Goal: Task Accomplishment & Management: Use online tool/utility

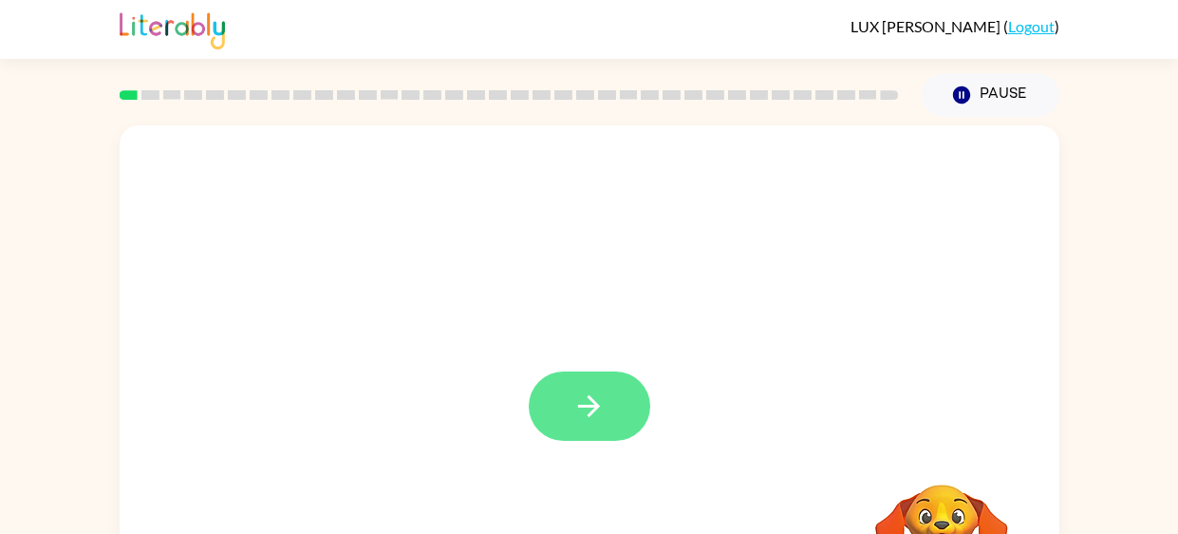
click at [573, 396] on icon "button" at bounding box center [589, 405] width 33 height 33
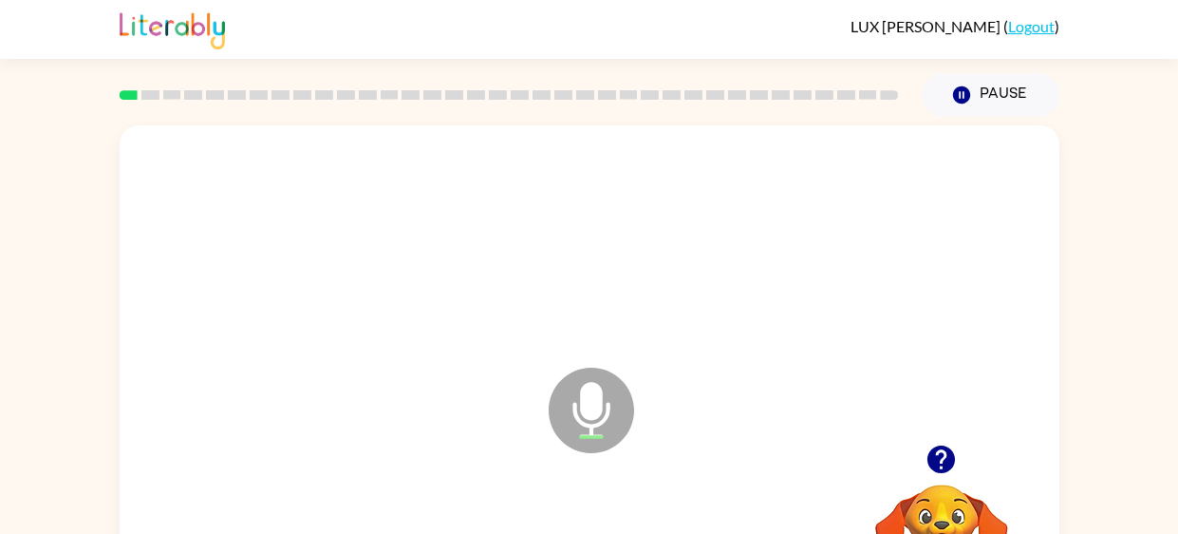
click at [1120, 333] on div "Microphone The Microphone is here when it is your turn to talk Your browser mus…" at bounding box center [589, 392] width 1178 height 551
click at [1135, 301] on div "Microphone The Microphone is here when it is your turn to talk Your browser mus…" at bounding box center [589, 392] width 1178 height 551
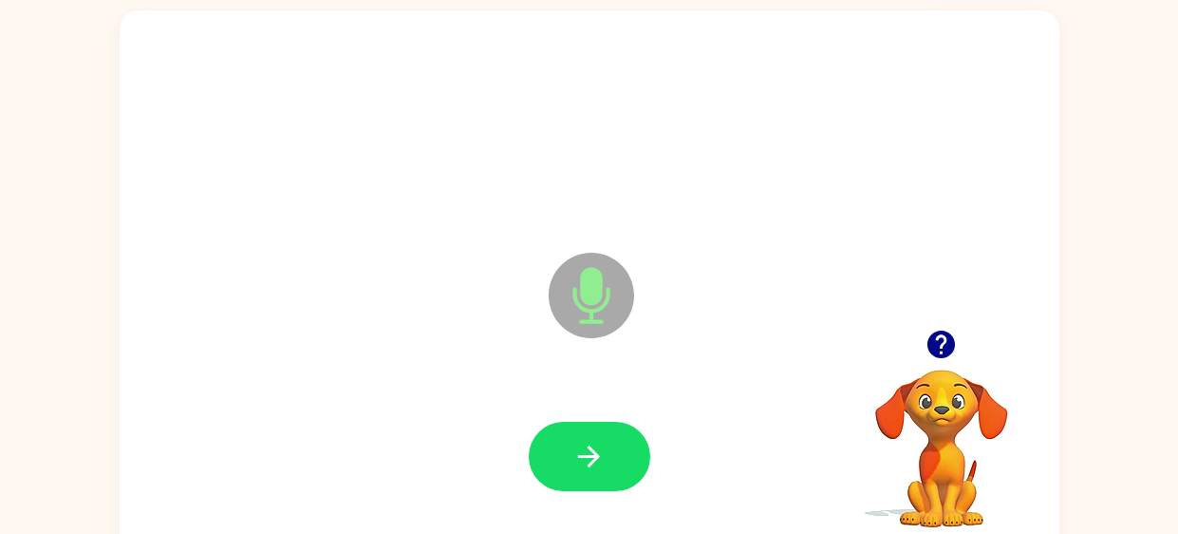
scroll to position [117, 0]
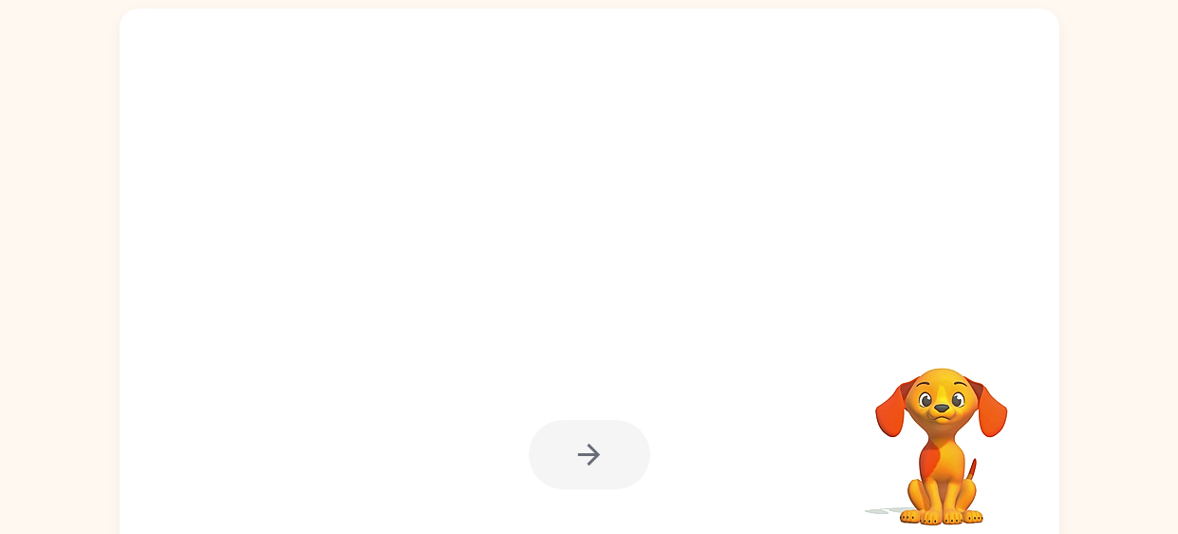
click at [595, 452] on div at bounding box center [590, 454] width 122 height 69
click at [628, 455] on div at bounding box center [590, 454] width 122 height 69
click at [592, 450] on div at bounding box center [590, 454] width 122 height 69
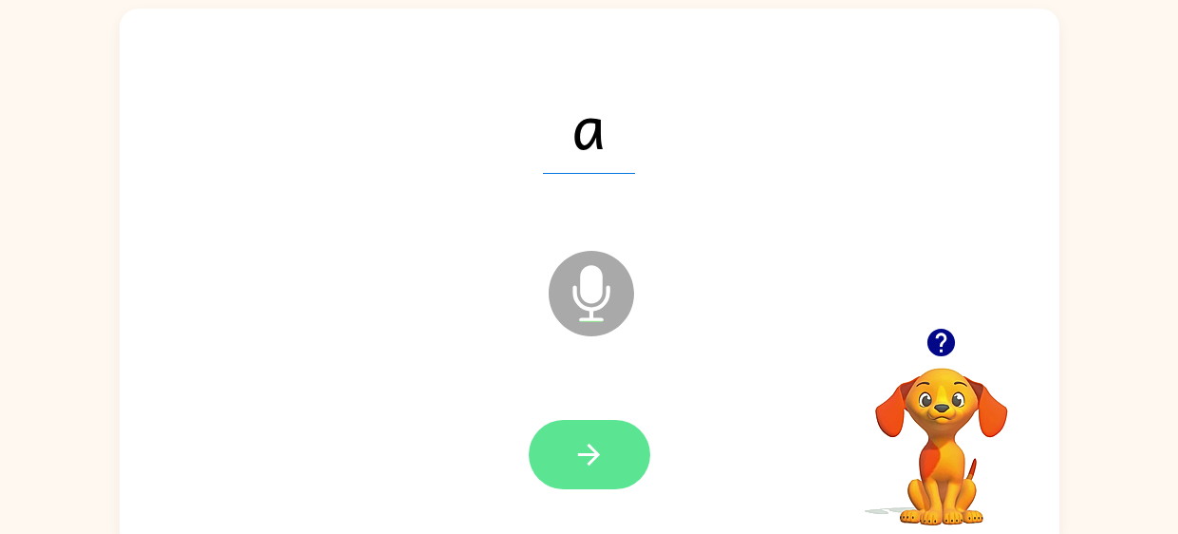
click at [623, 424] on button "button" at bounding box center [590, 454] width 122 height 69
click at [589, 475] on button "button" at bounding box center [590, 454] width 122 height 69
click at [622, 441] on button "button" at bounding box center [590, 454] width 122 height 69
click at [590, 459] on icon "button" at bounding box center [589, 454] width 33 height 33
click at [589, 461] on icon "button" at bounding box center [589, 454] width 33 height 33
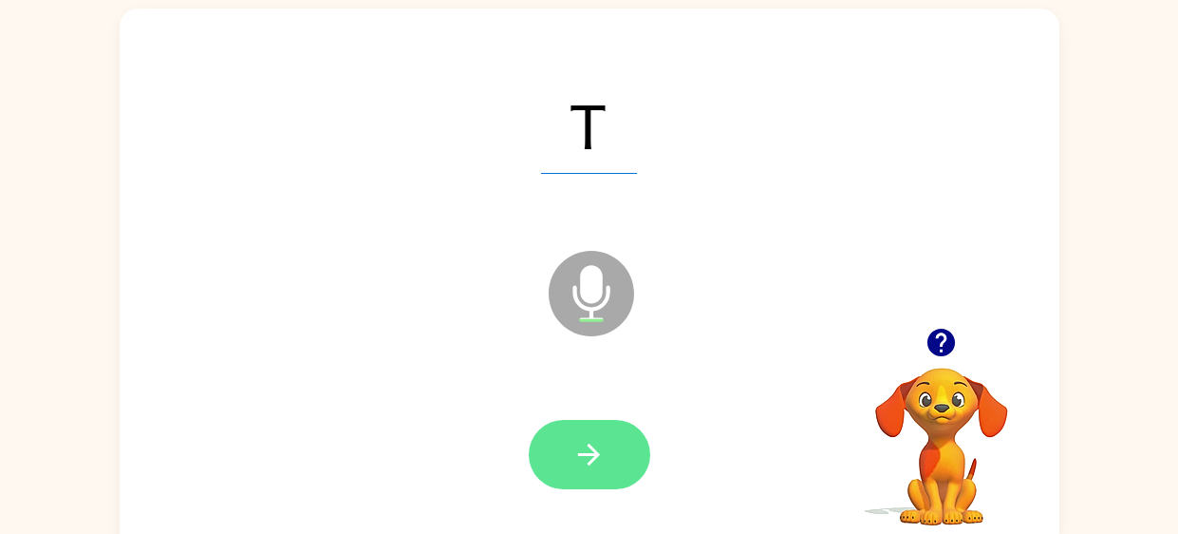
click at [582, 467] on icon "button" at bounding box center [589, 454] width 33 height 33
click at [575, 457] on icon "button" at bounding box center [589, 454] width 33 height 33
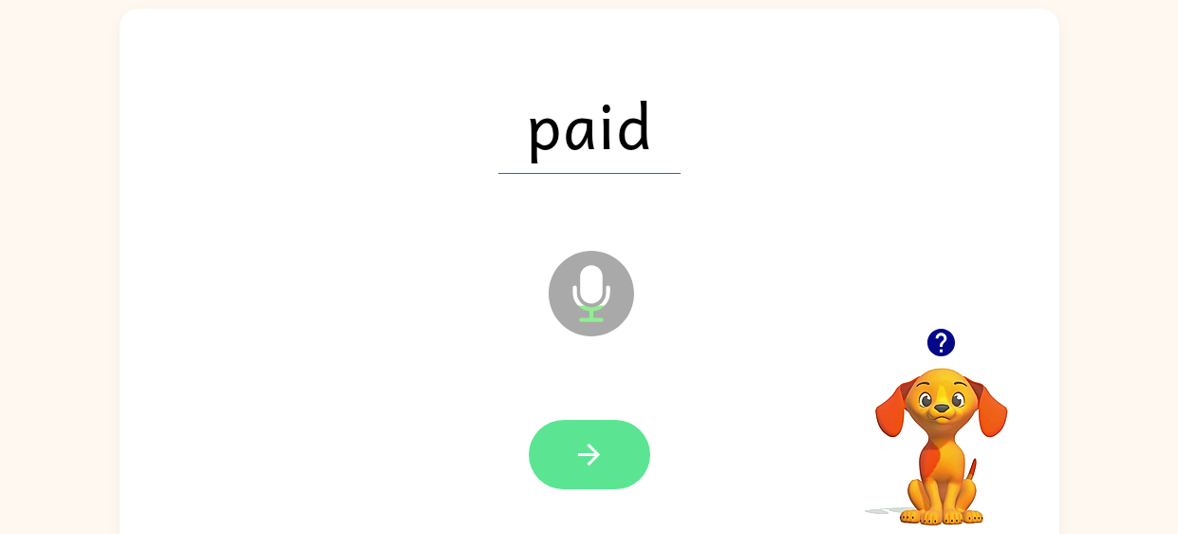
click at [590, 457] on icon "button" at bounding box center [589, 454] width 33 height 33
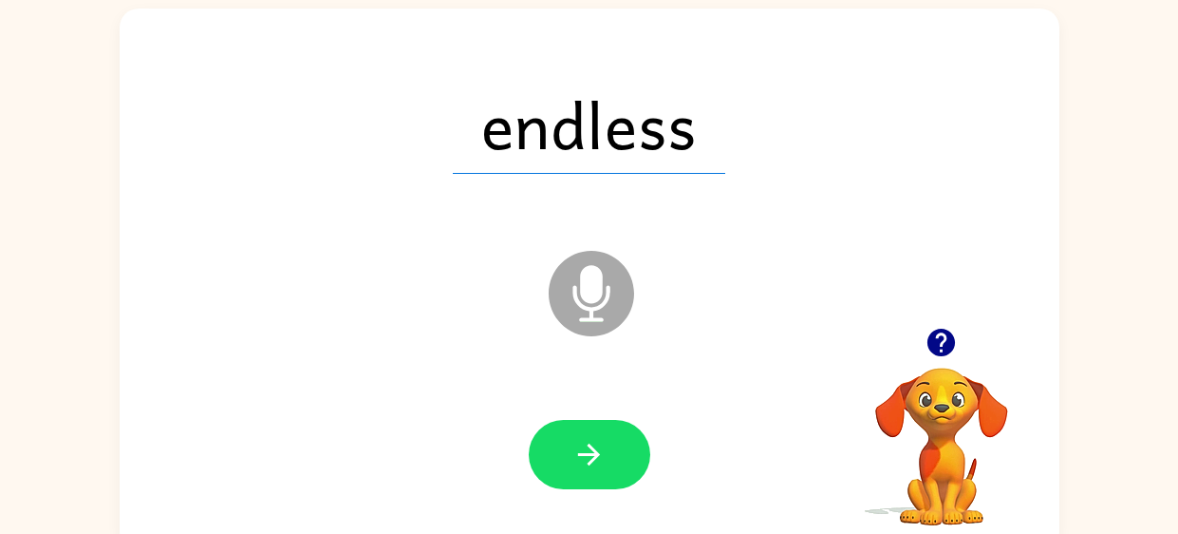
scroll to position [120, 0]
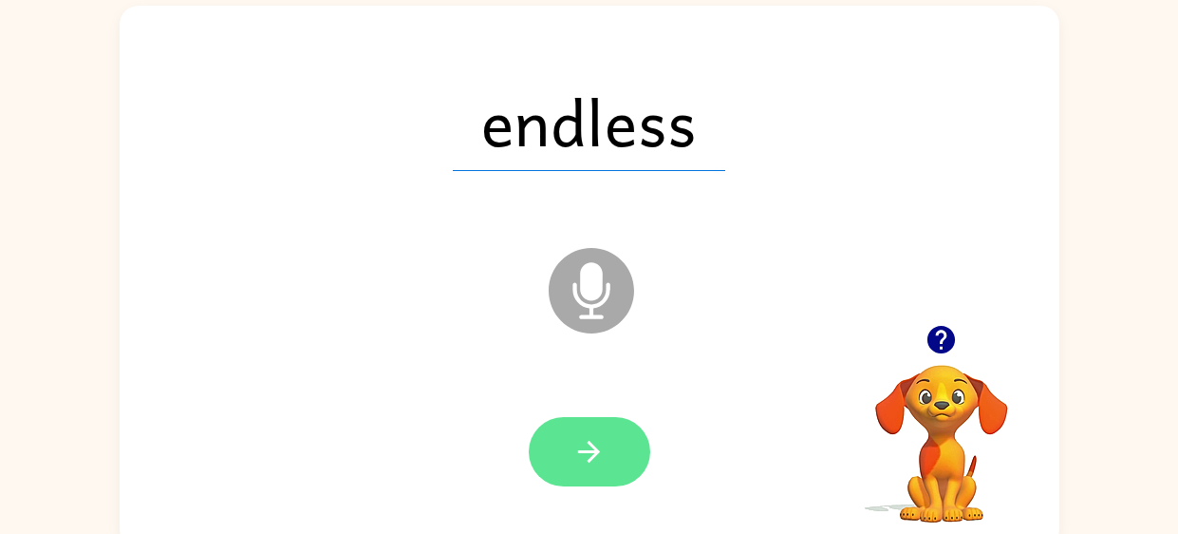
click at [615, 441] on button "button" at bounding box center [590, 451] width 122 height 69
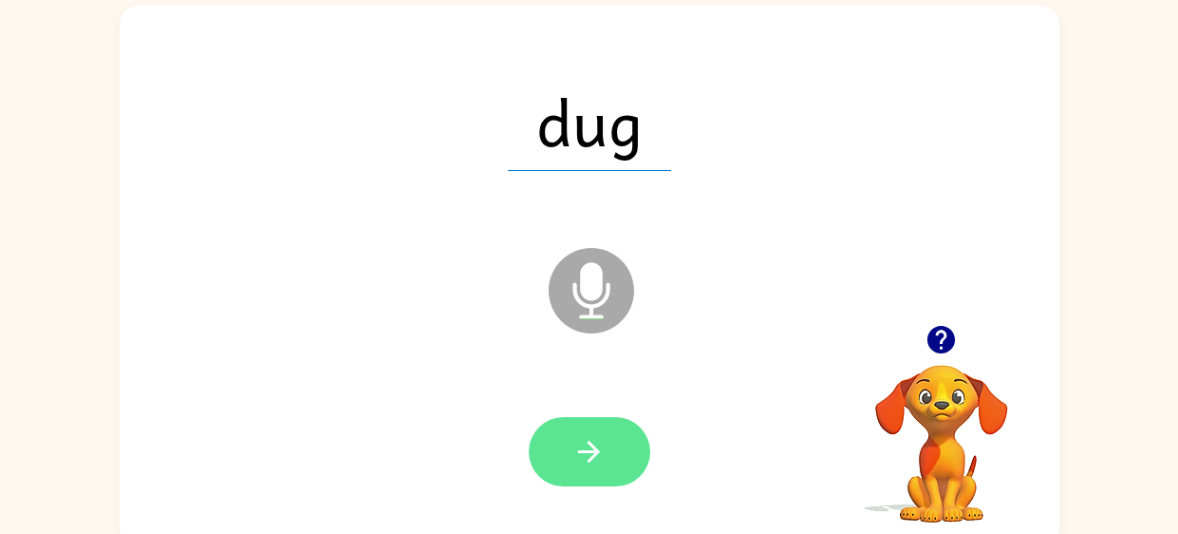
click at [622, 452] on button "button" at bounding box center [590, 451] width 122 height 69
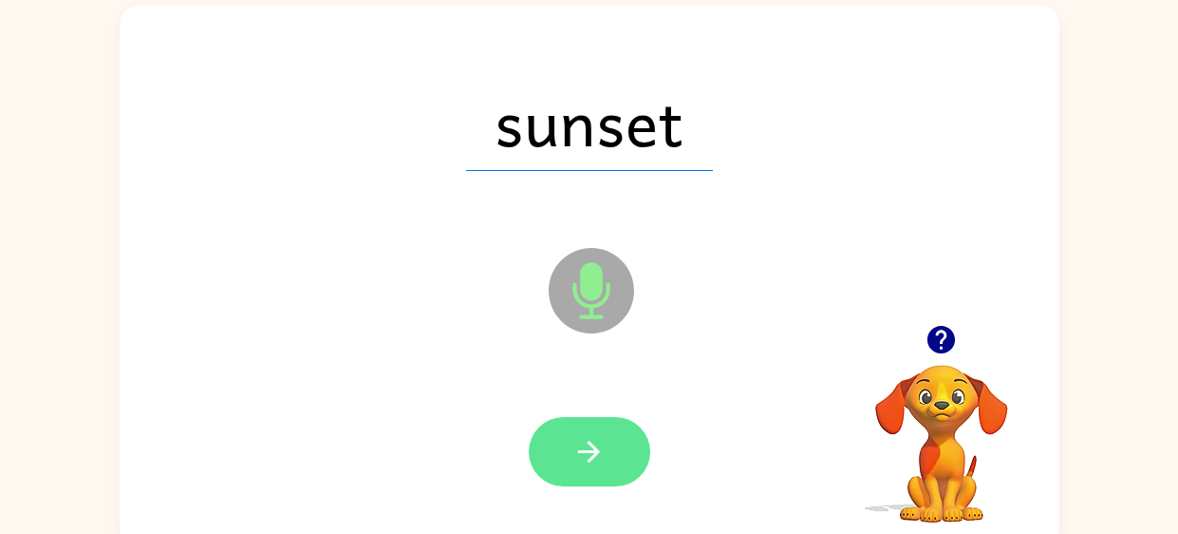
click at [547, 456] on button "button" at bounding box center [590, 451] width 122 height 69
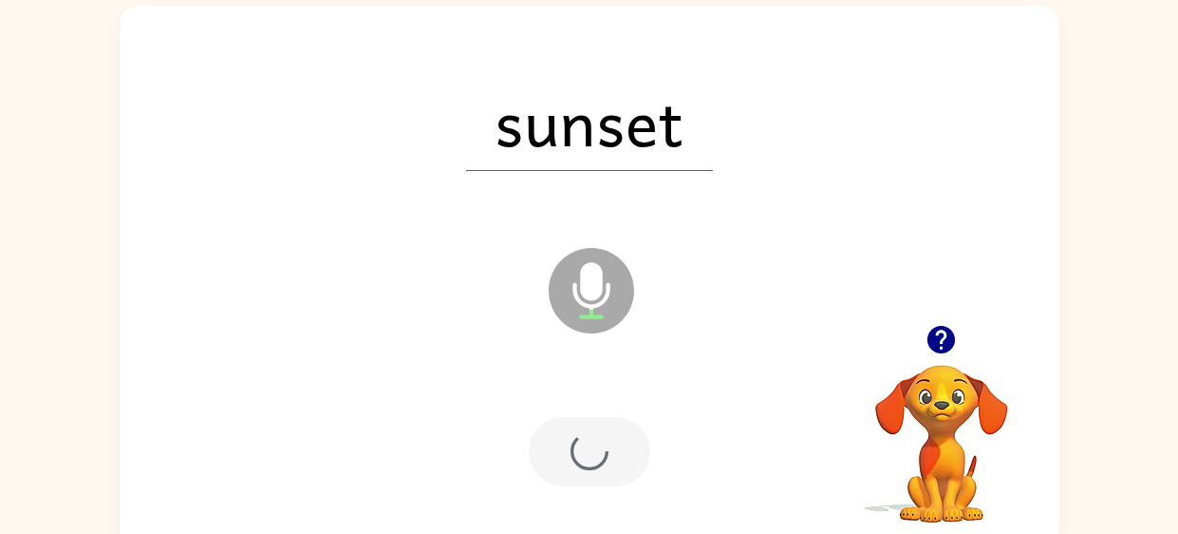
click at [584, 435] on div at bounding box center [590, 451] width 122 height 69
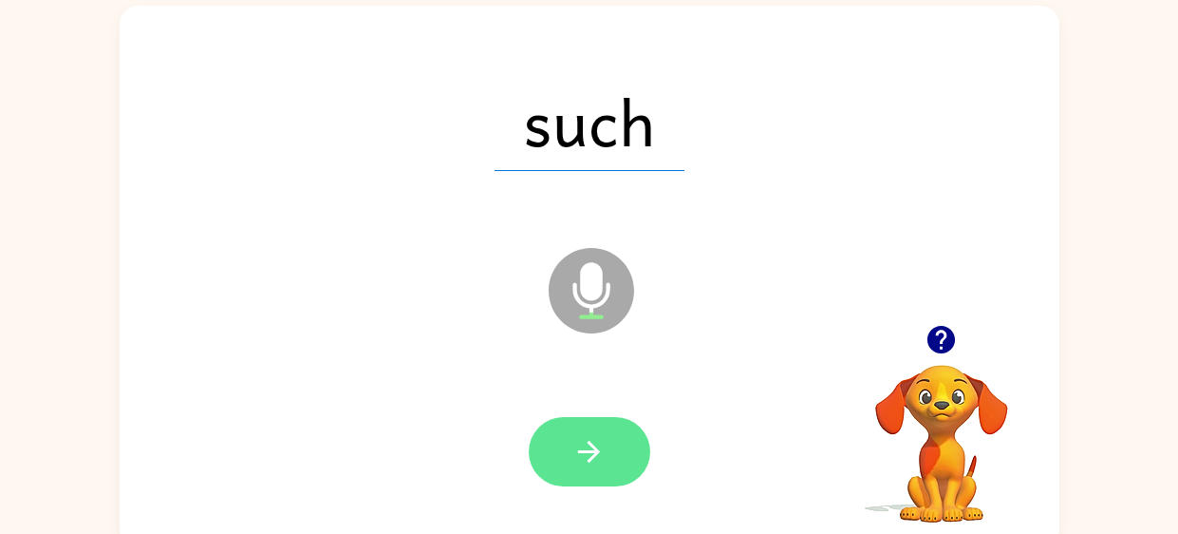
click at [573, 443] on icon "button" at bounding box center [589, 451] width 33 height 33
click at [586, 445] on icon "button" at bounding box center [589, 451] width 33 height 33
click at [603, 462] on icon "button" at bounding box center [589, 451] width 33 height 33
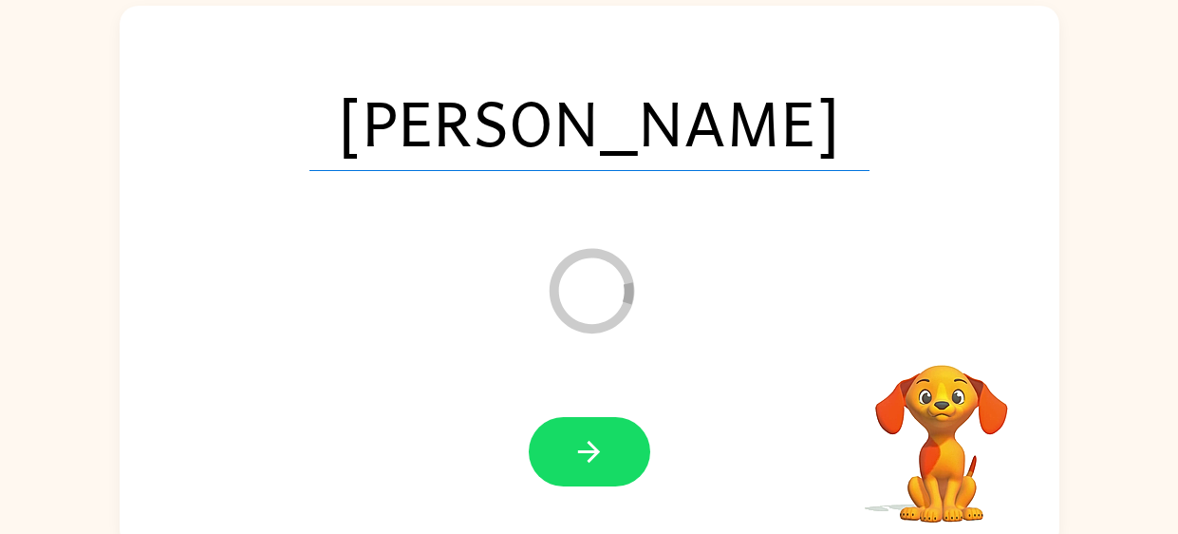
scroll to position [100, 0]
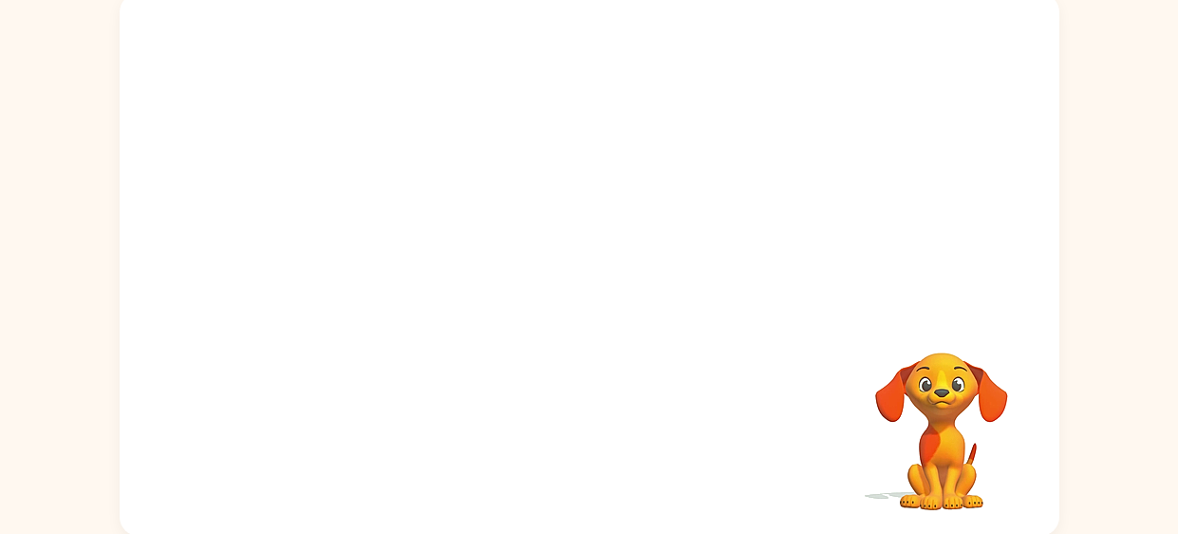
scroll to position [127, 0]
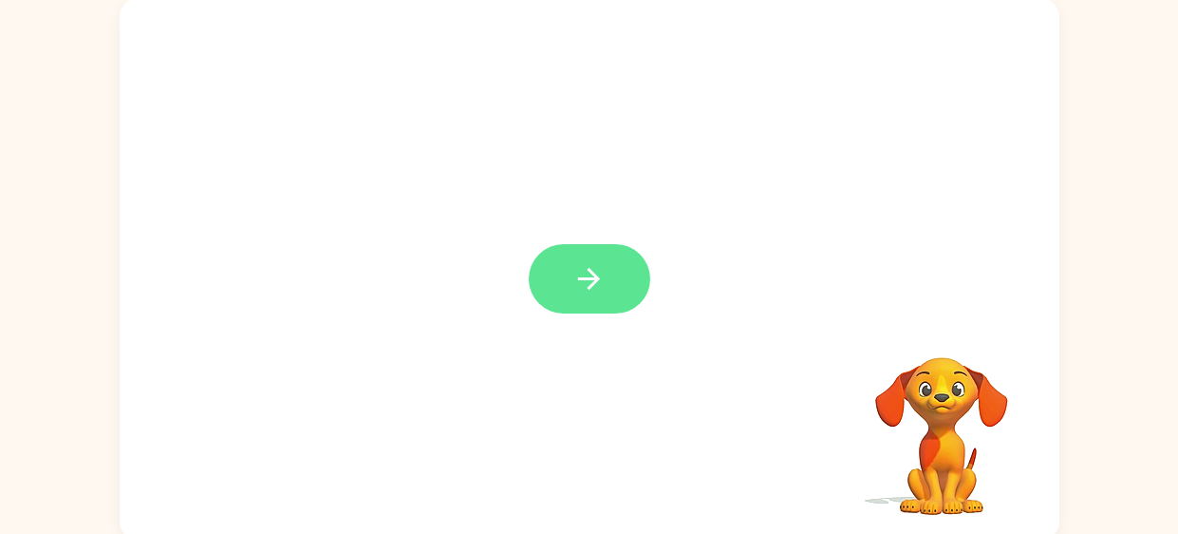
click at [589, 262] on icon "button" at bounding box center [589, 278] width 33 height 33
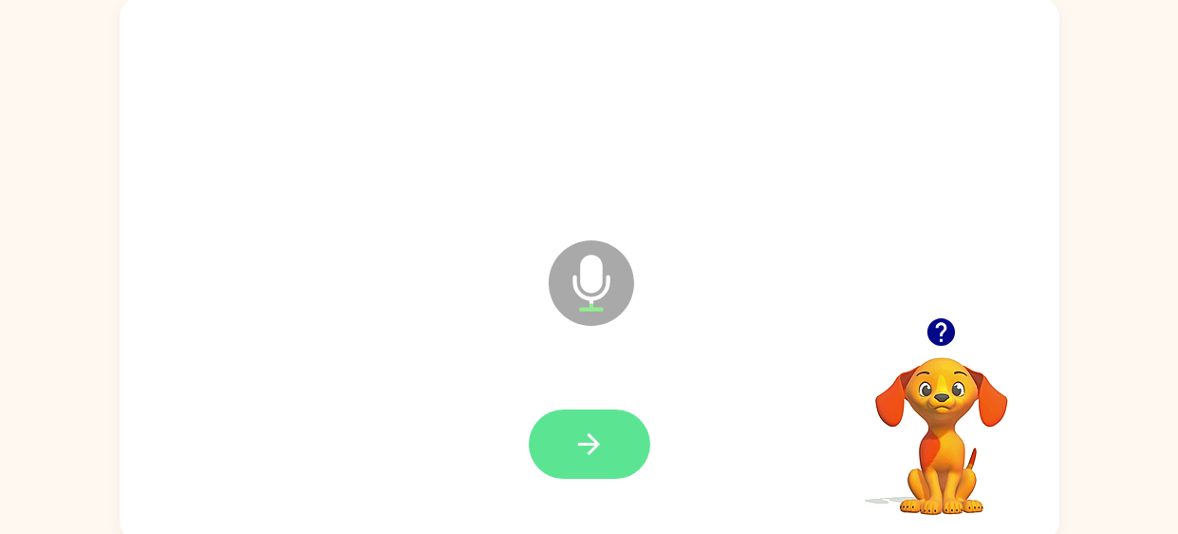
click at [599, 455] on icon "button" at bounding box center [589, 443] width 33 height 33
click at [585, 445] on icon "button" at bounding box center [589, 443] width 33 height 33
click at [575, 436] on icon "button" at bounding box center [589, 443] width 33 height 33
click at [568, 444] on button "button" at bounding box center [590, 443] width 122 height 69
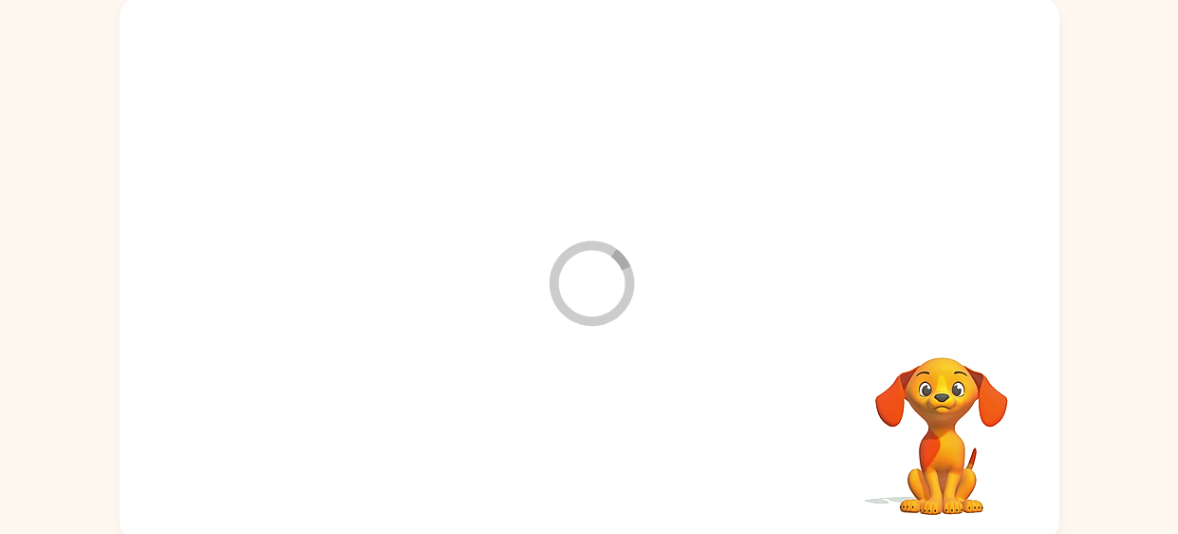
click at [594, 459] on div at bounding box center [590, 445] width 902 height 156
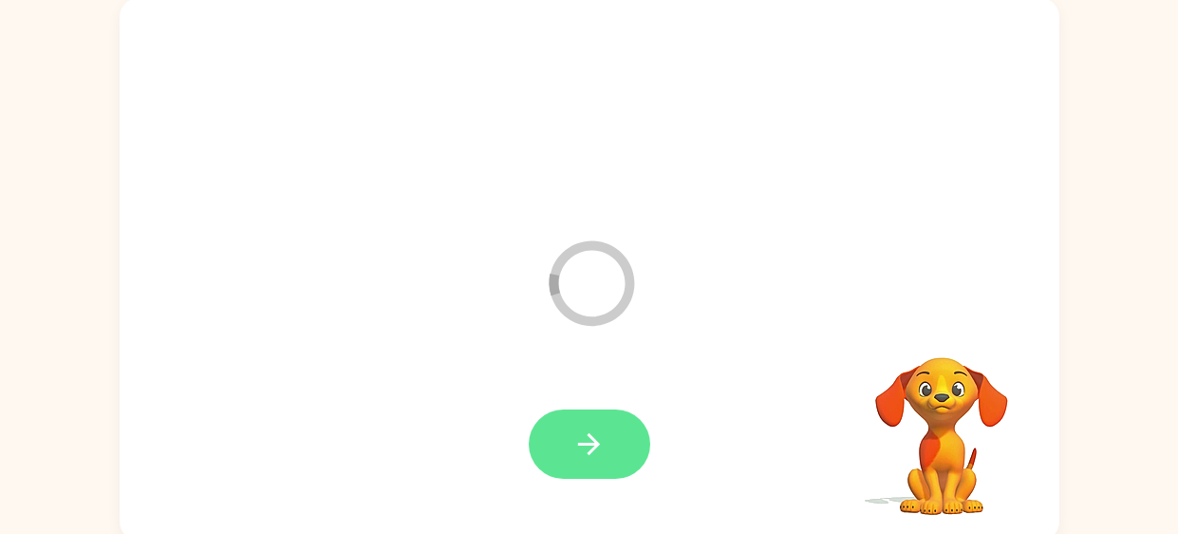
click at [613, 409] on button "button" at bounding box center [590, 443] width 122 height 69
click at [579, 418] on button "button" at bounding box center [590, 443] width 122 height 69
click at [603, 409] on button "button" at bounding box center [590, 443] width 122 height 69
click at [563, 409] on button "button" at bounding box center [590, 443] width 122 height 69
click at [561, 413] on button "button" at bounding box center [590, 443] width 122 height 69
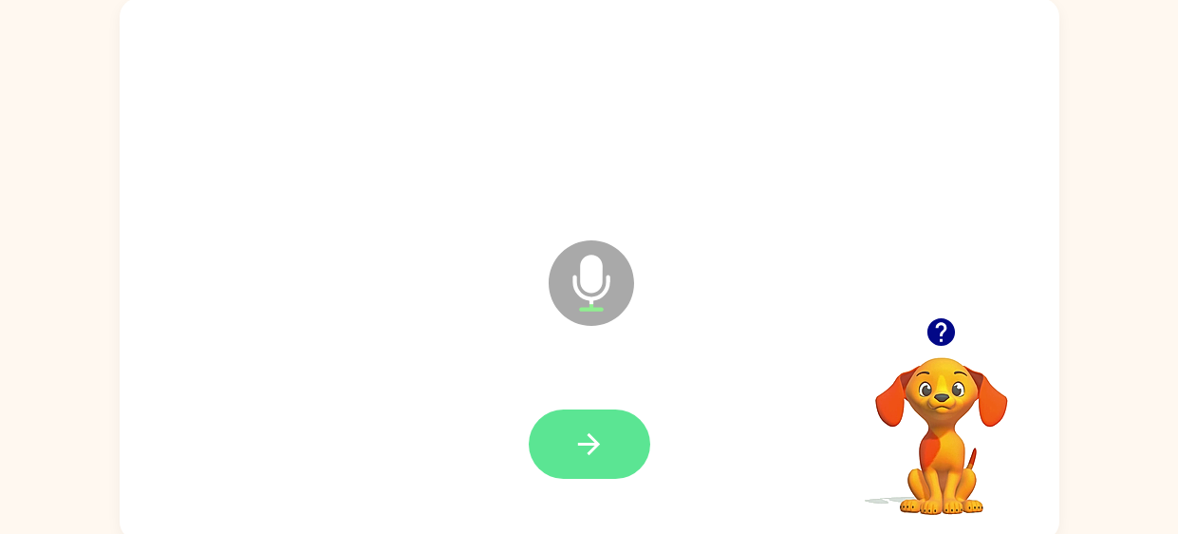
click at [577, 435] on icon "button" at bounding box center [589, 443] width 33 height 33
click at [578, 416] on button "button" at bounding box center [590, 443] width 122 height 69
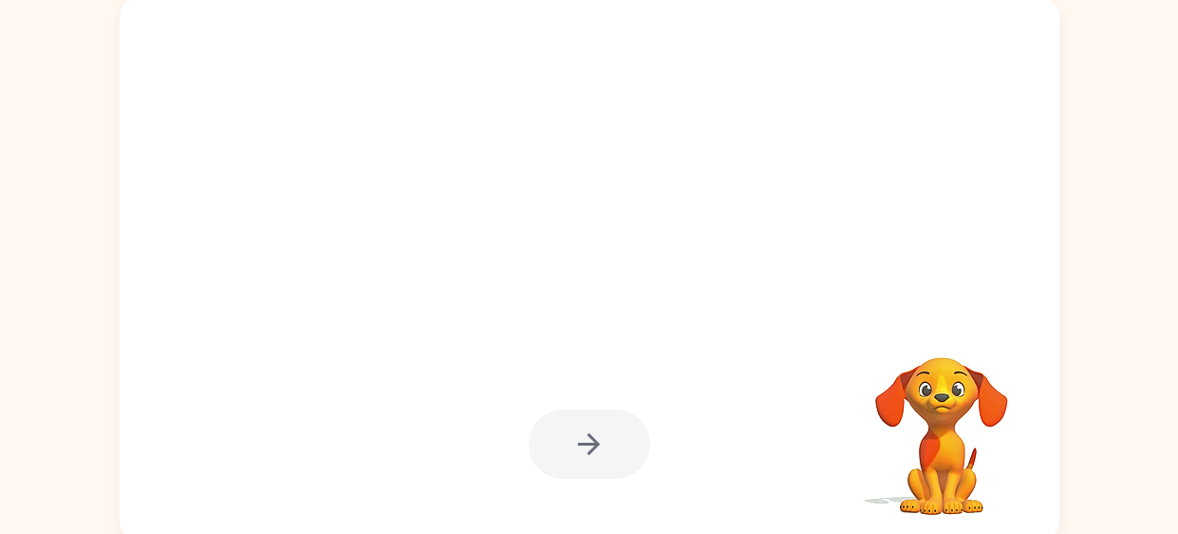
click at [579, 448] on div at bounding box center [590, 443] width 122 height 69
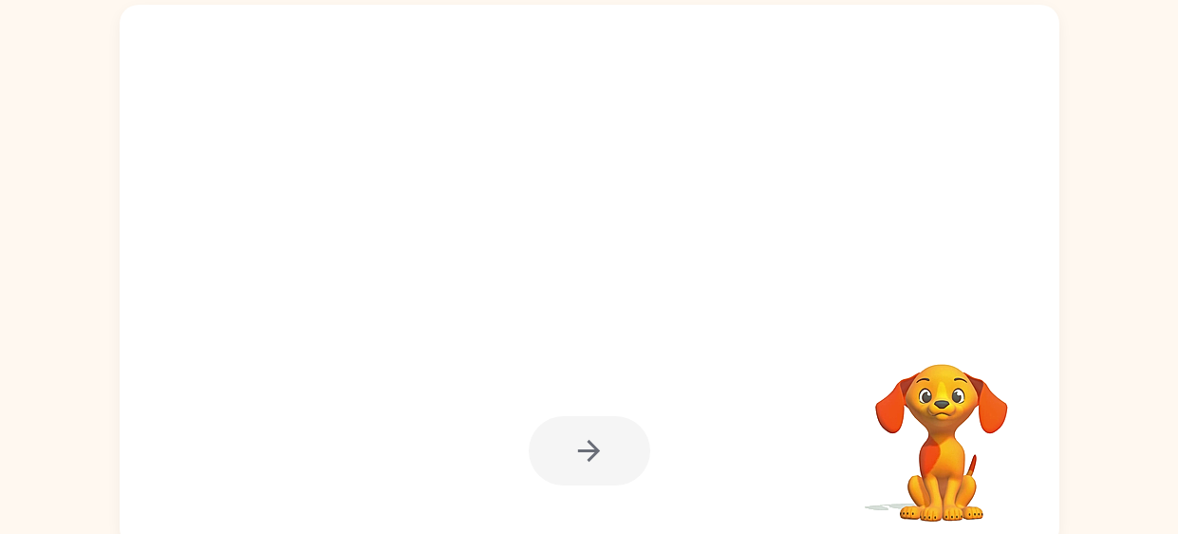
click at [575, 424] on div at bounding box center [590, 450] width 122 height 69
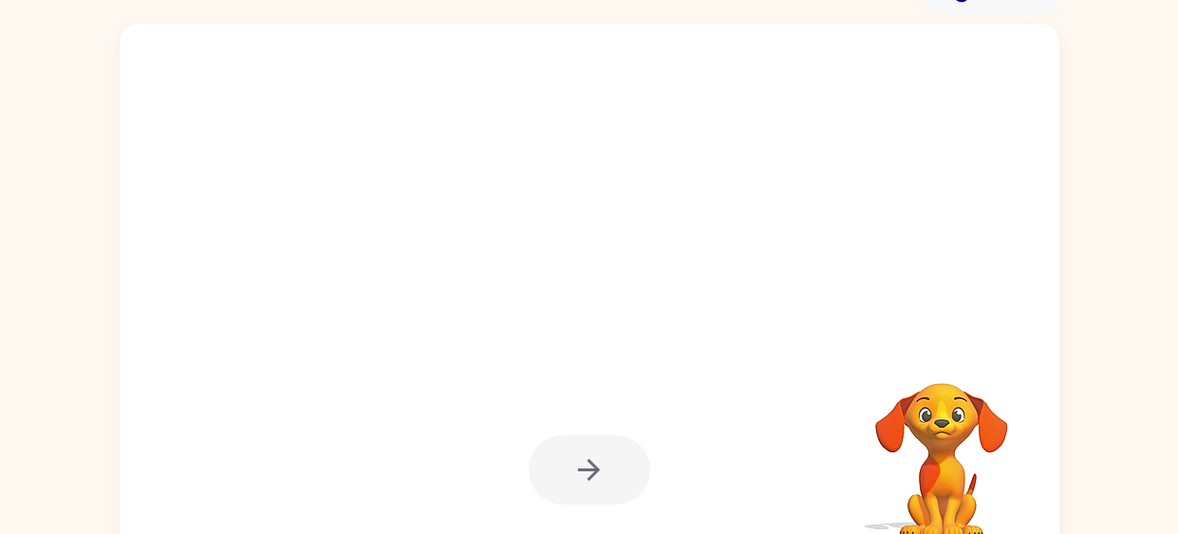
scroll to position [134, 0]
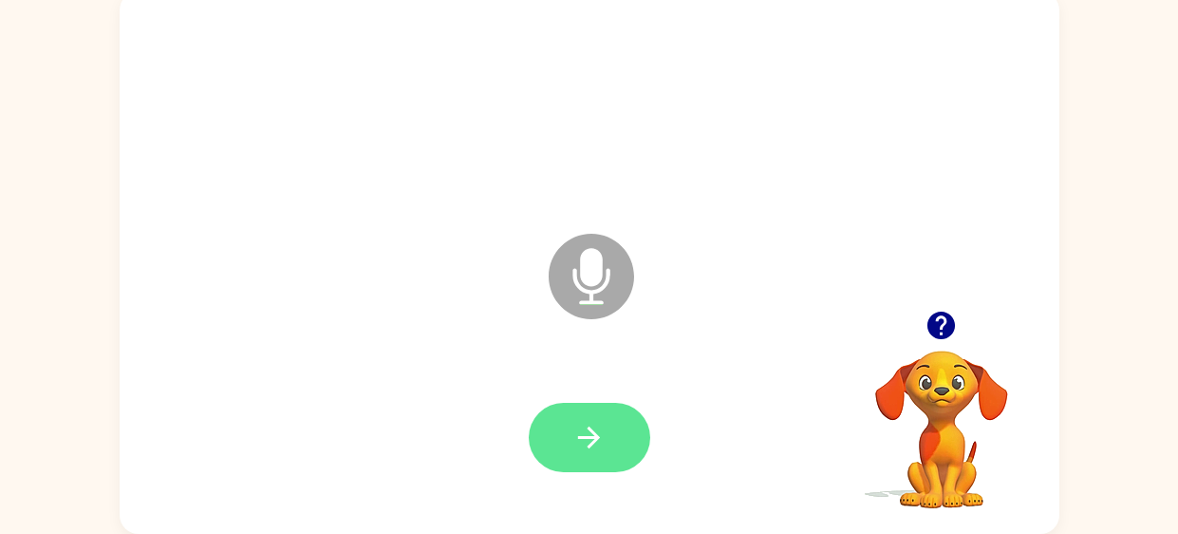
click at [579, 424] on icon "button" at bounding box center [589, 437] width 33 height 33
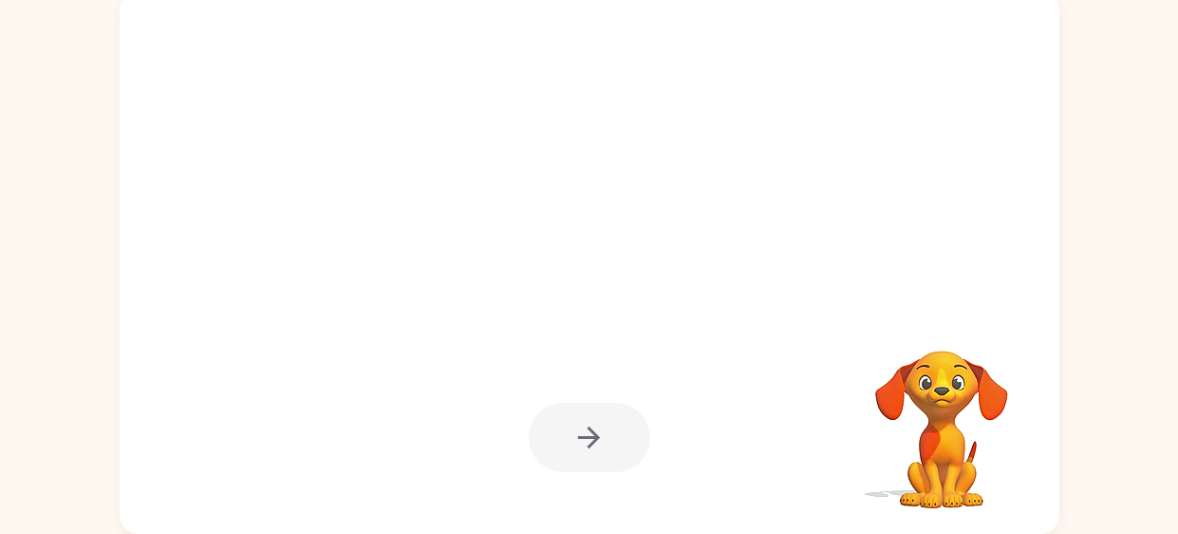
click at [596, 405] on div at bounding box center [590, 437] width 122 height 69
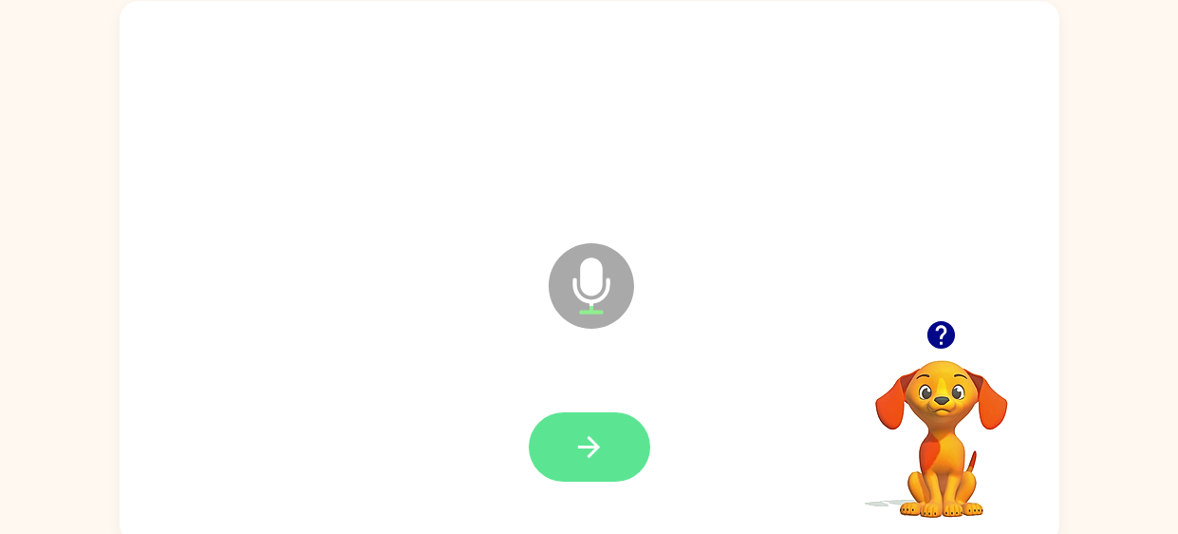
click at [568, 432] on button "button" at bounding box center [590, 446] width 122 height 69
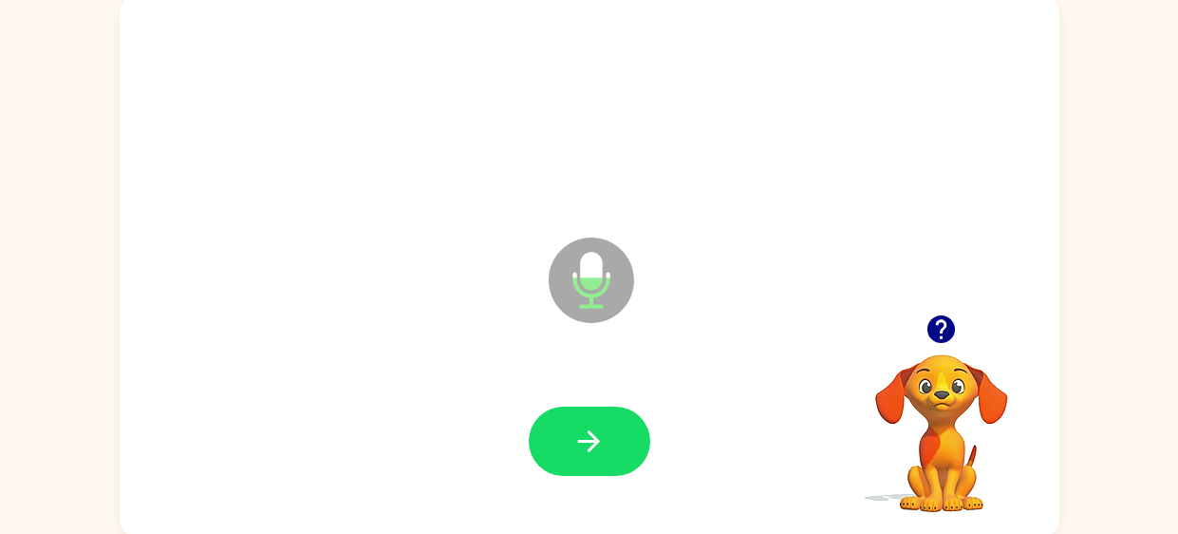
scroll to position [134, 0]
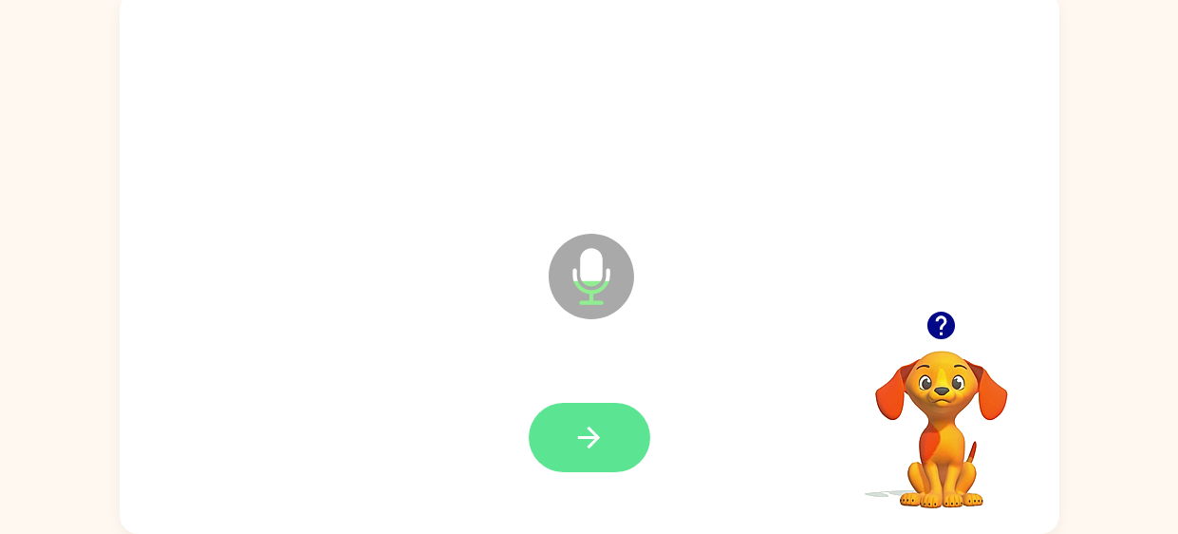
click at [638, 433] on button "button" at bounding box center [590, 437] width 122 height 69
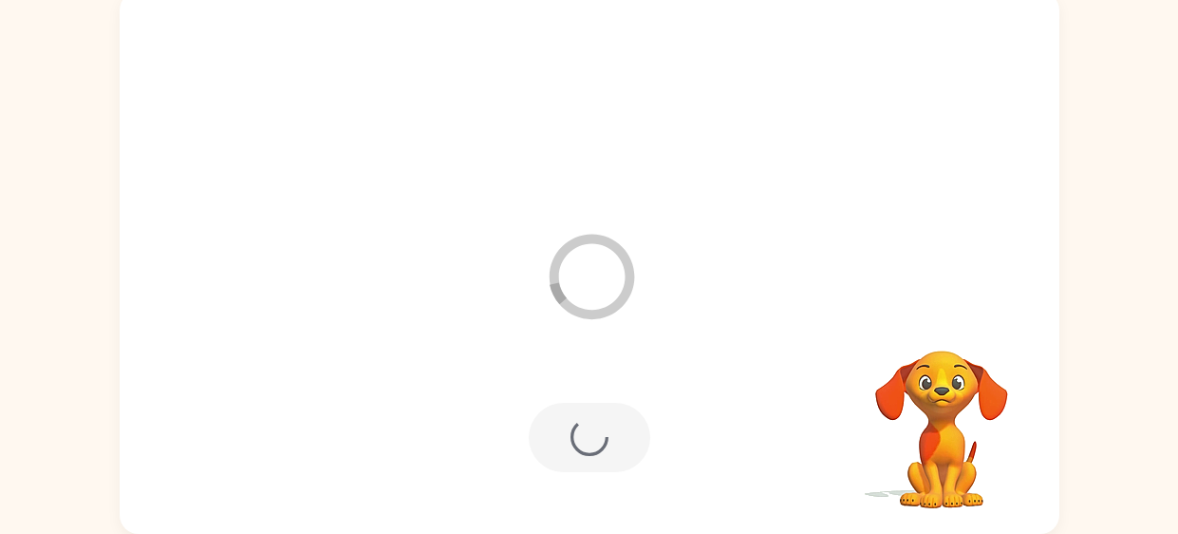
click at [885, 425] on video "Your browser must support playing .mp4 files to use Literably. Please try using…" at bounding box center [942, 416] width 190 height 190
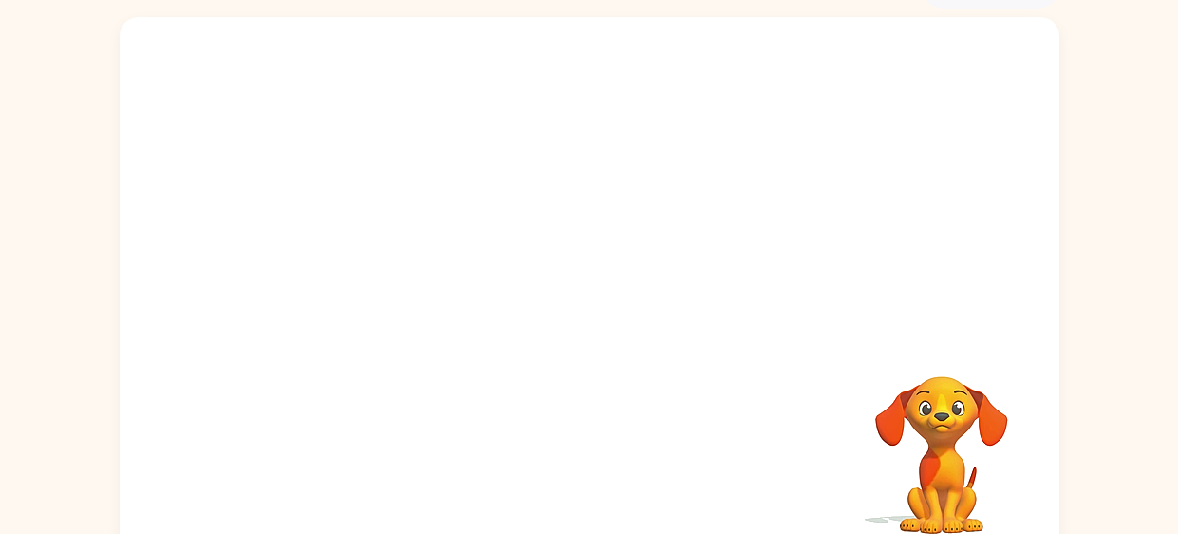
scroll to position [128, 0]
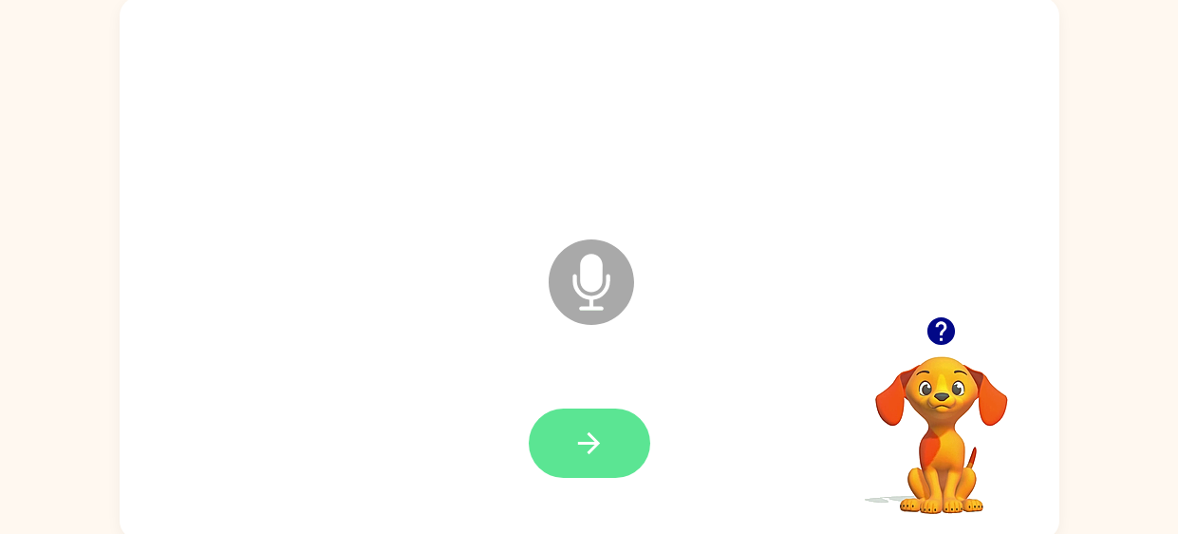
click at [584, 451] on icon "button" at bounding box center [589, 442] width 33 height 33
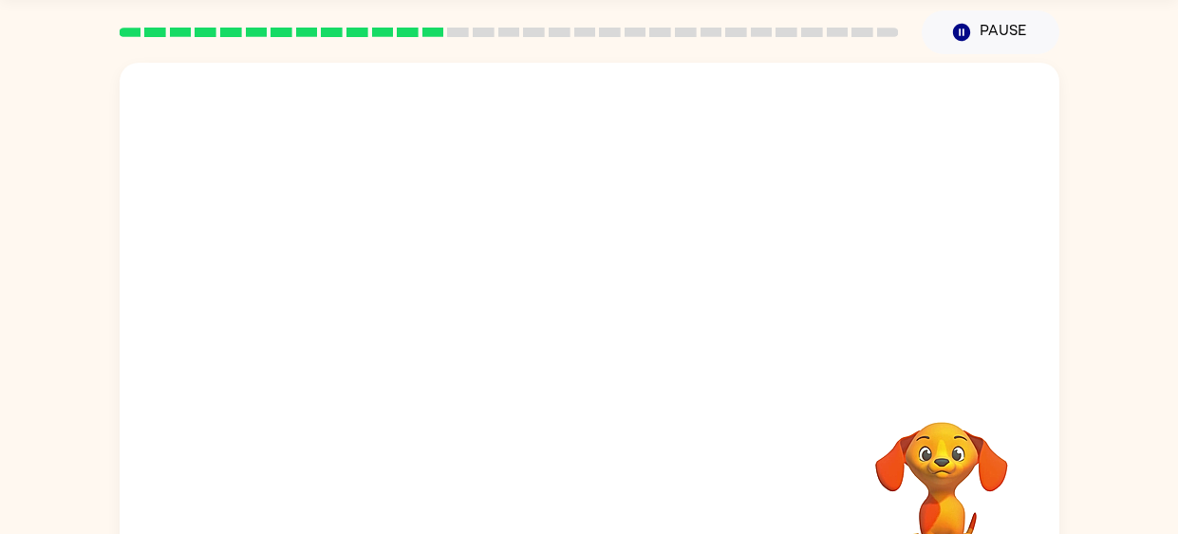
scroll to position [66, 0]
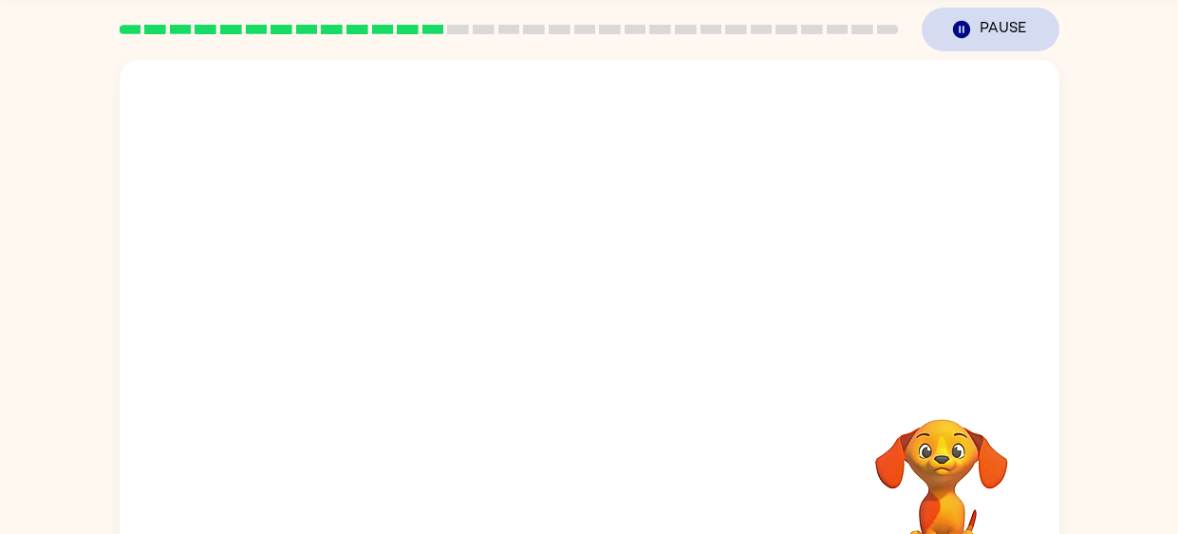
click at [987, 28] on button "Pause Pause" at bounding box center [991, 30] width 138 height 44
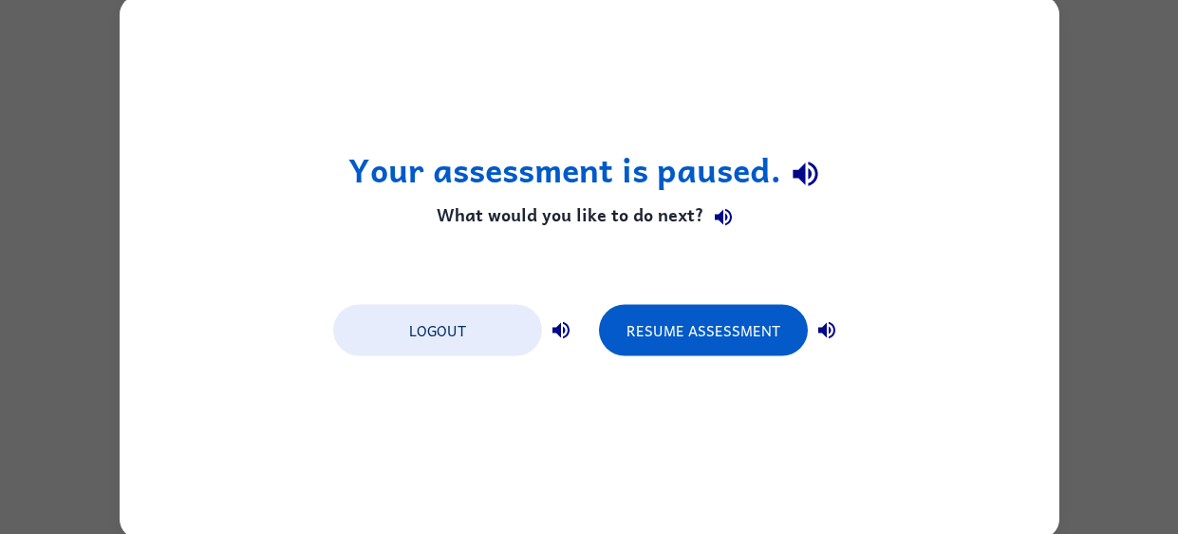
scroll to position [0, 0]
